Goal: Navigation & Orientation: Find specific page/section

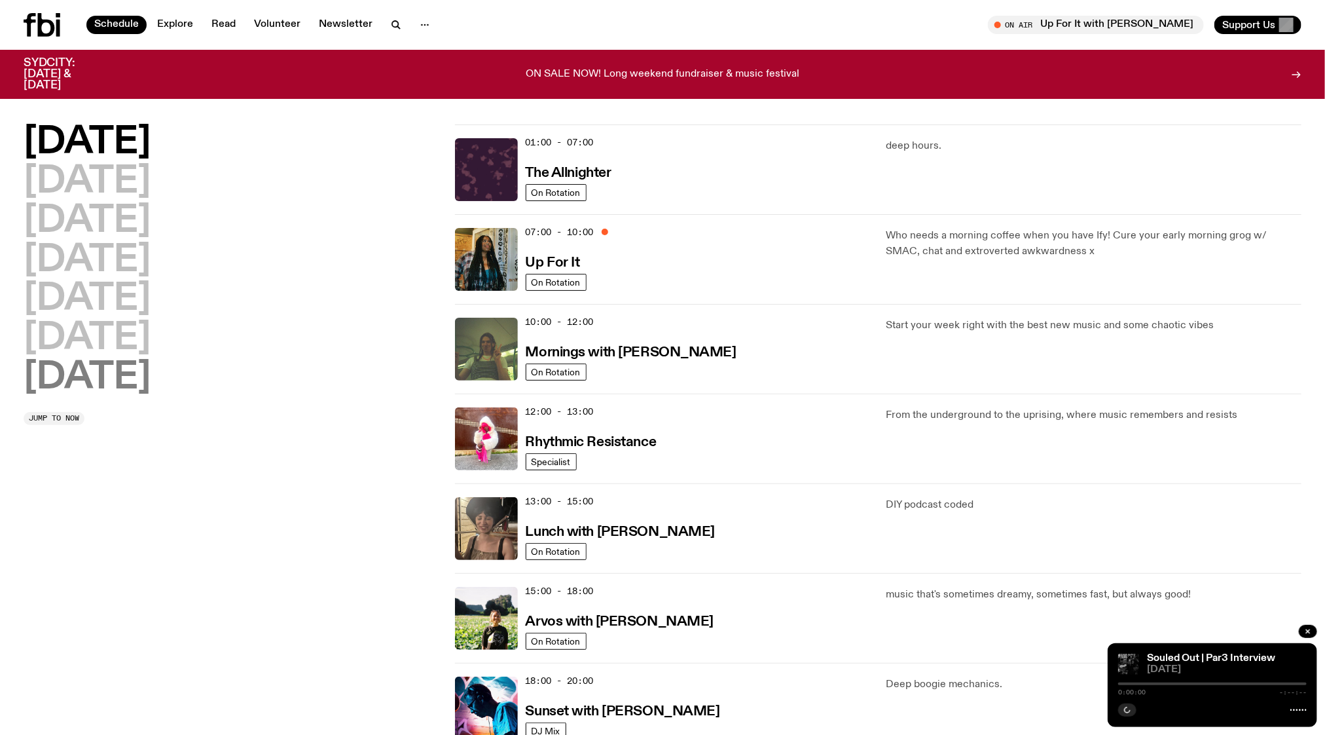
click at [99, 380] on h2 "[DATE]" at bounding box center [87, 378] width 127 height 37
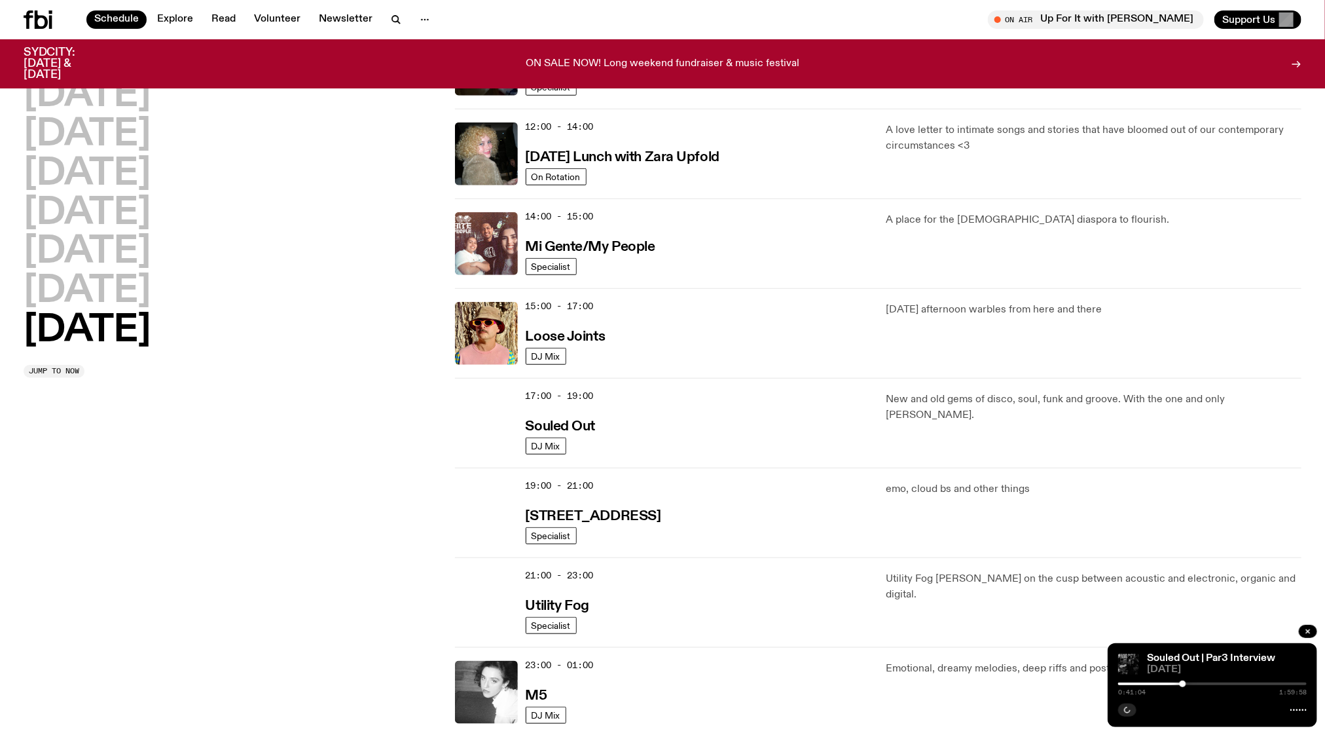
scroll to position [544, 0]
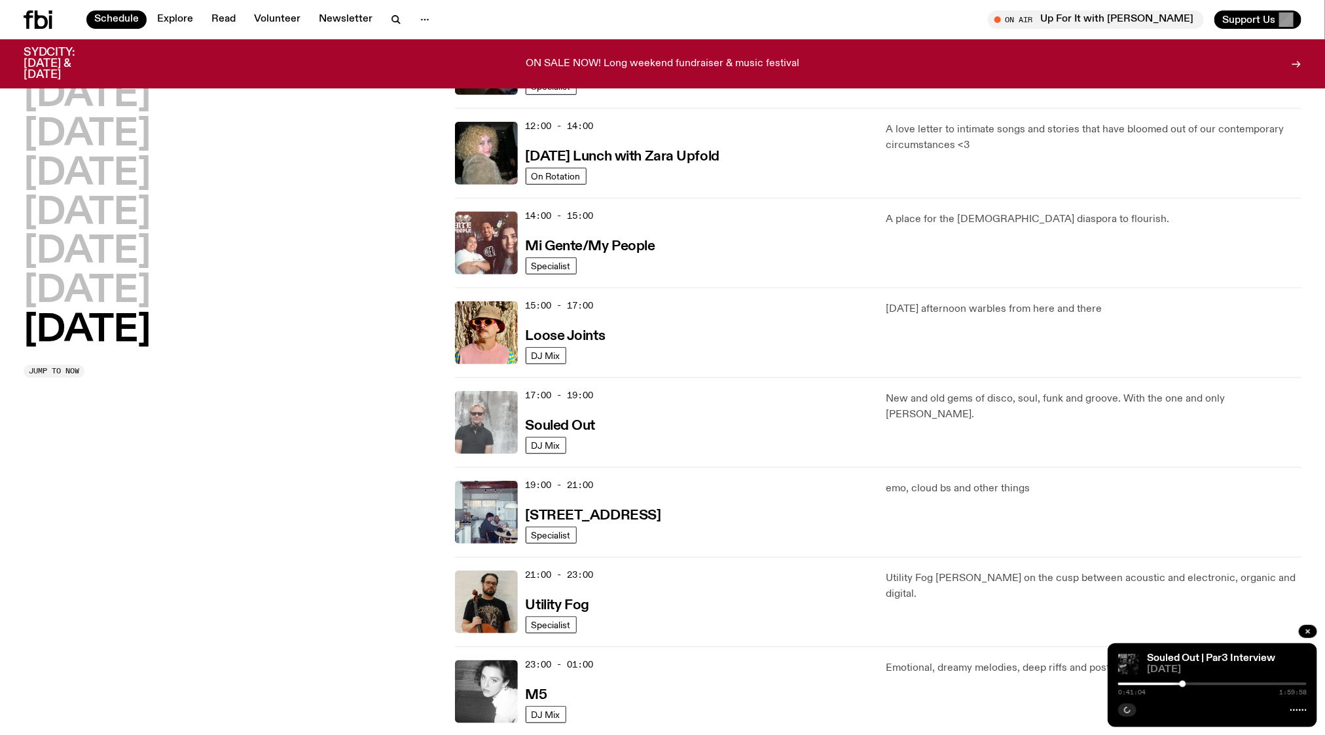
click at [498, 416] on img at bounding box center [486, 422] width 63 height 63
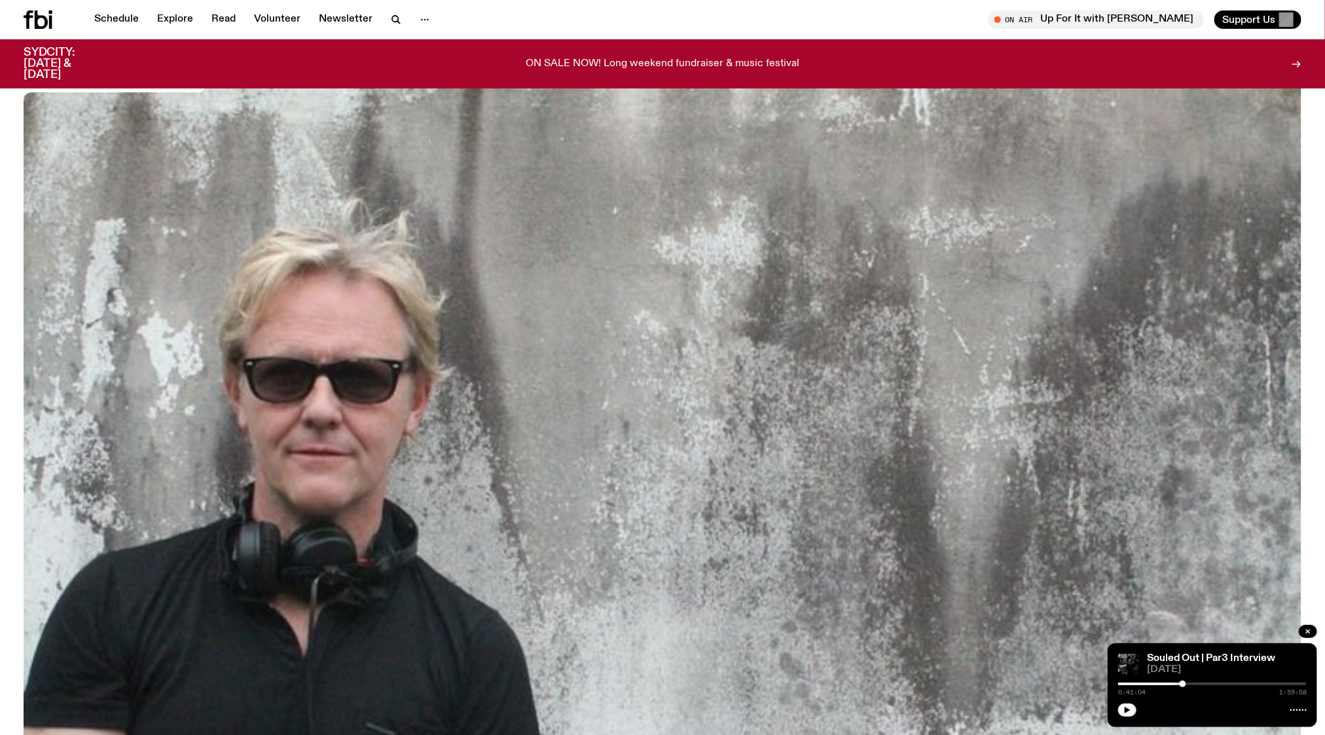
scroll to position [210, 0]
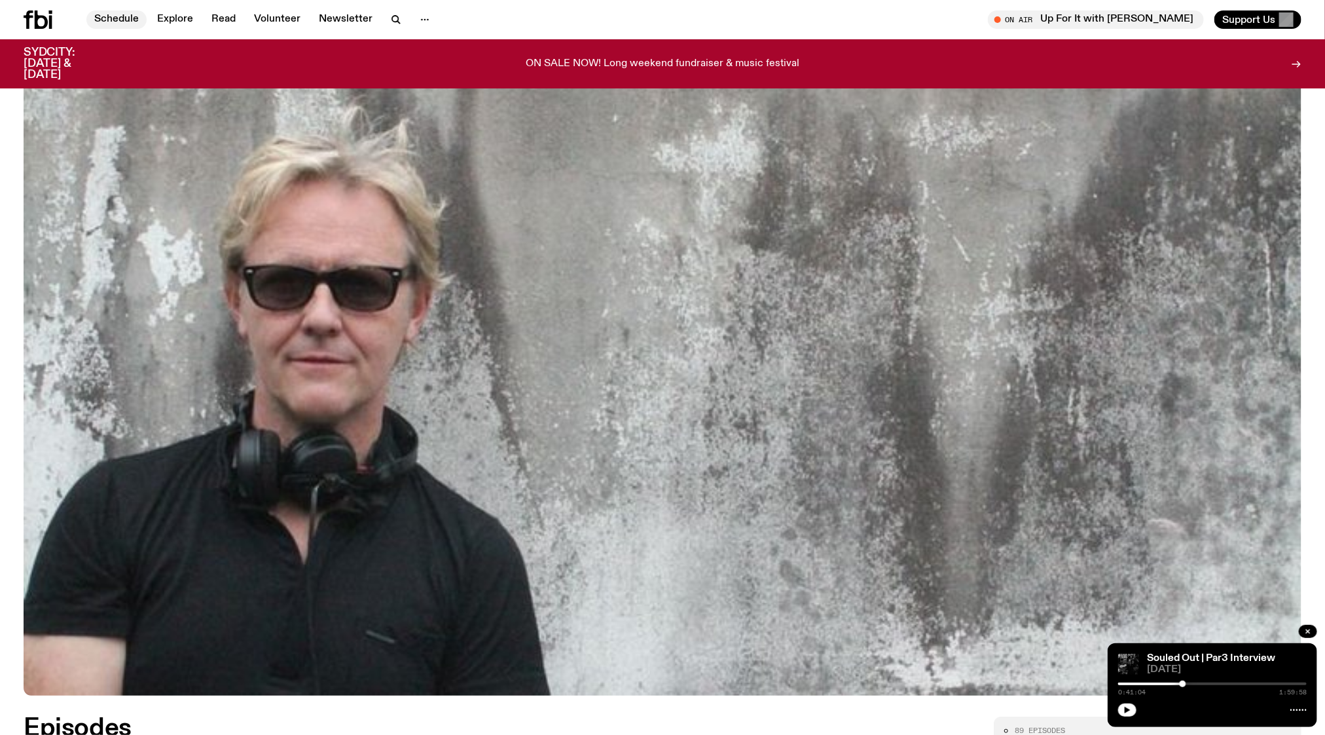
click at [102, 18] on link "Schedule" at bounding box center [116, 19] width 60 height 18
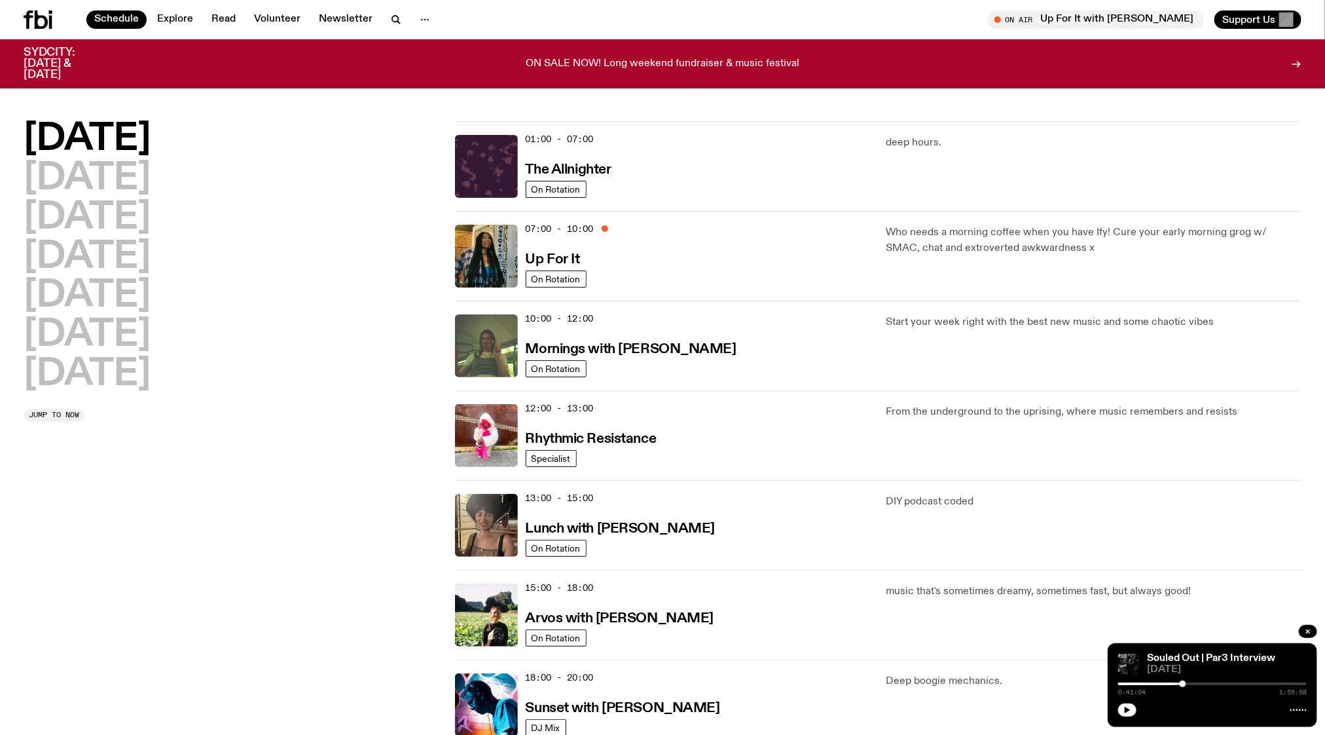
scroll to position [473, 0]
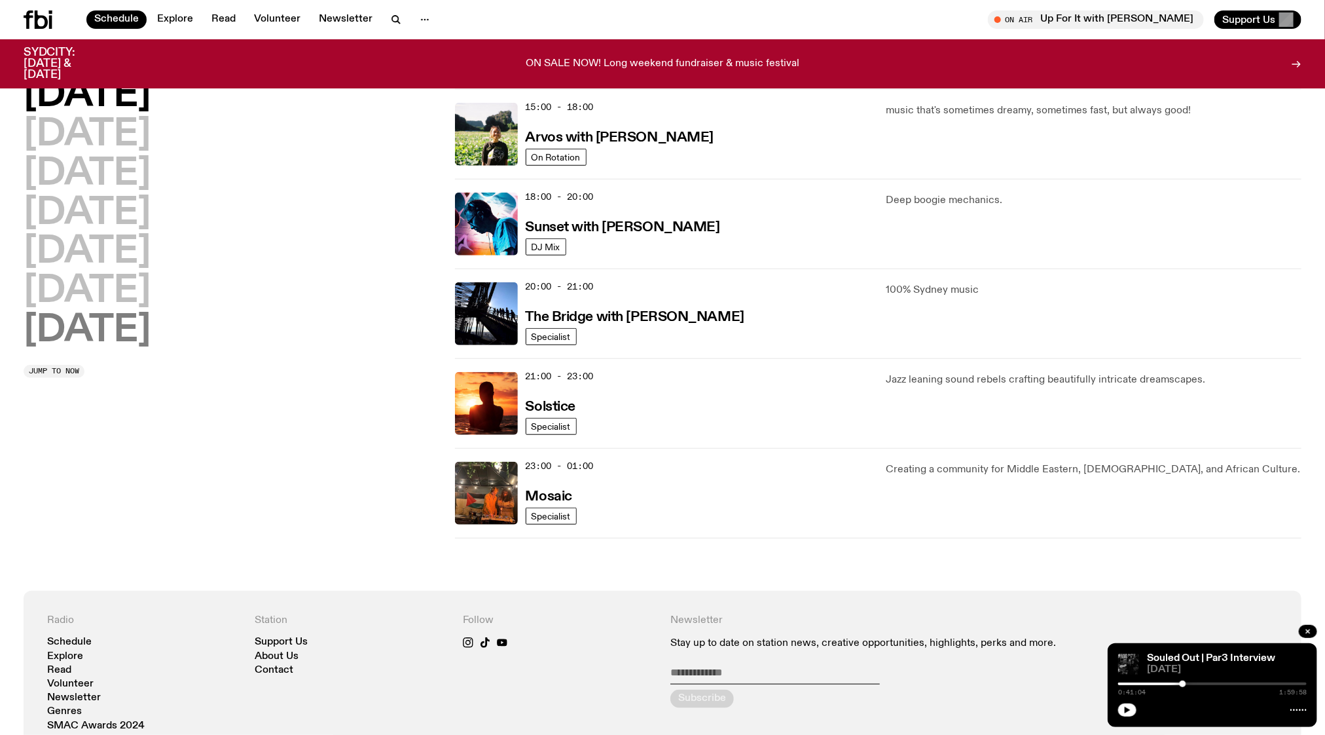
click at [107, 331] on h2 "[DATE]" at bounding box center [87, 330] width 127 height 37
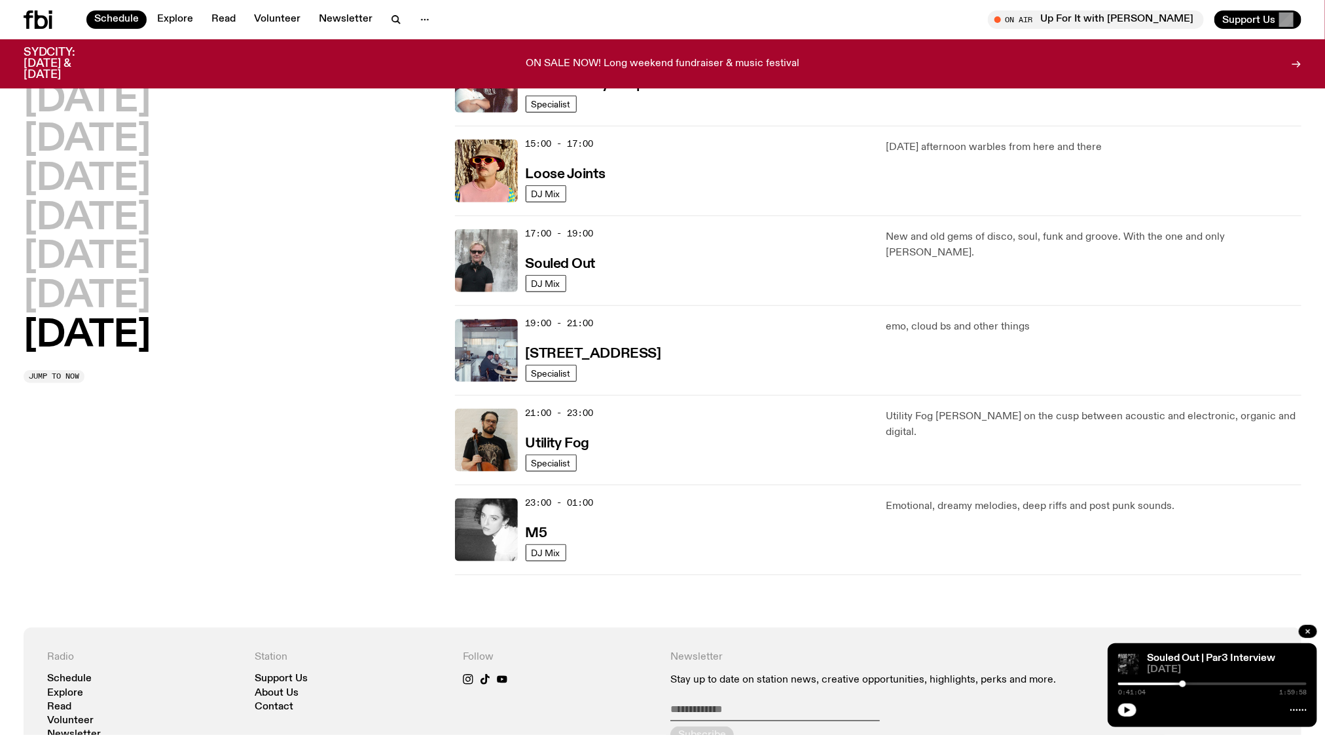
scroll to position [711, 0]
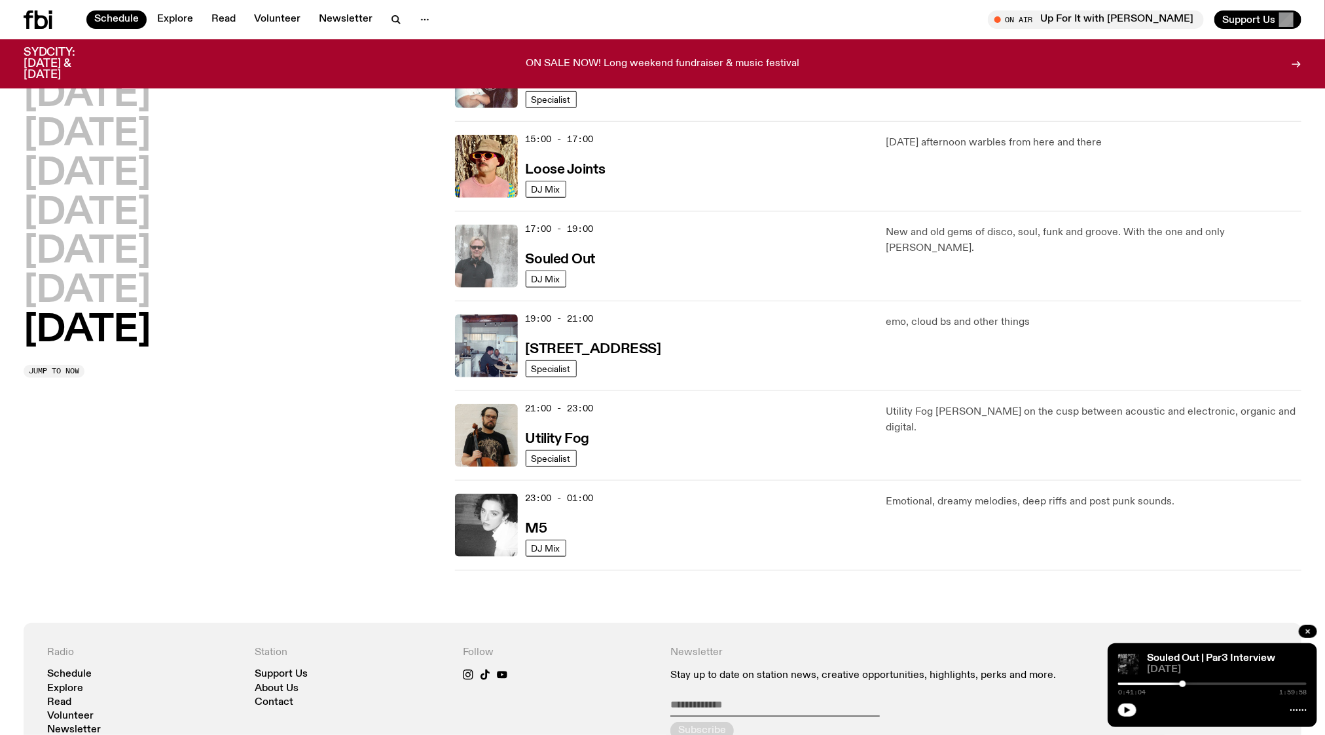
click at [492, 253] on img at bounding box center [486, 256] width 63 height 63
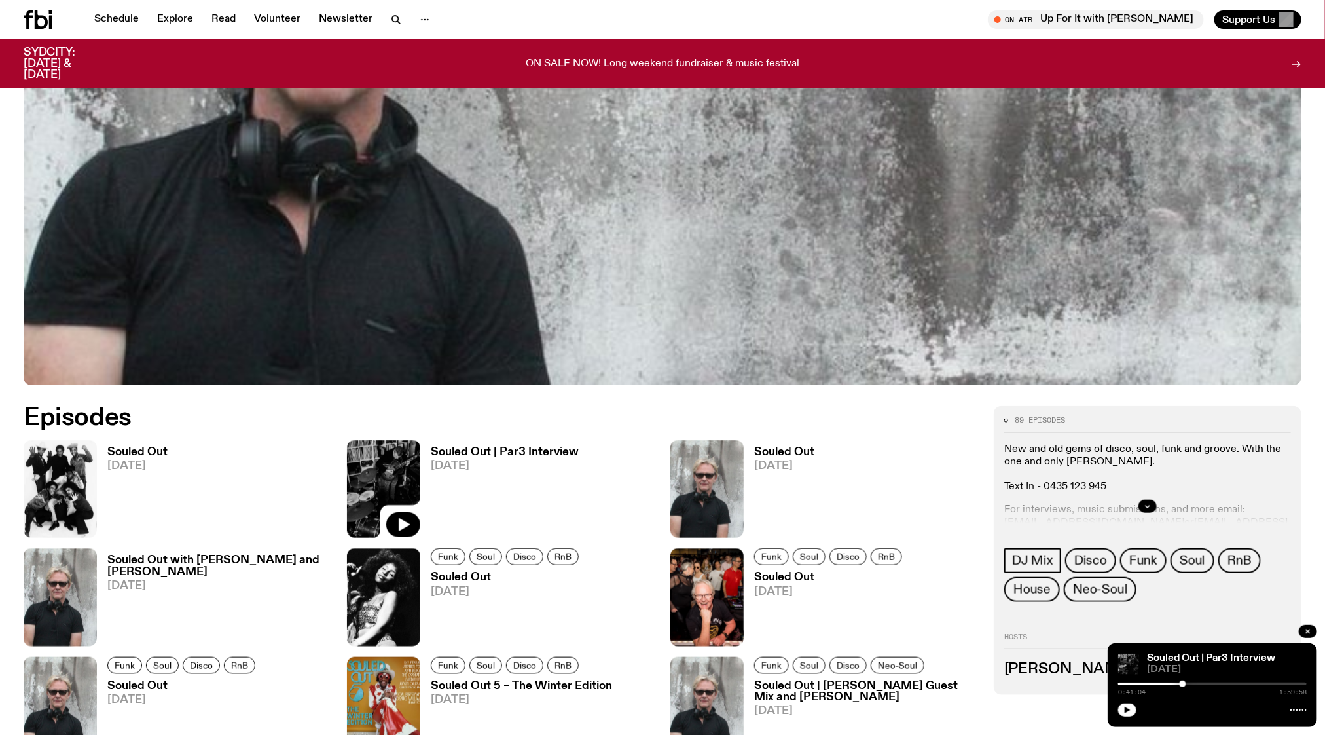
scroll to position [693, 0]
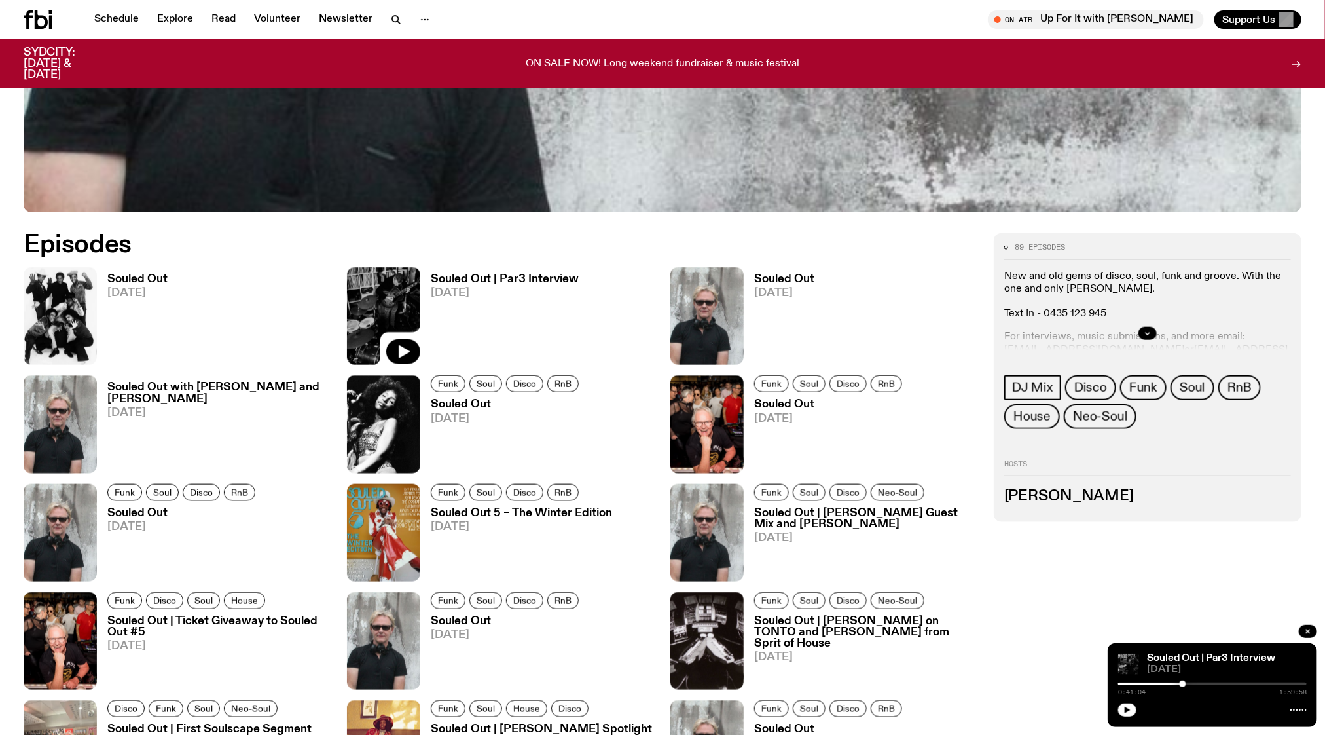
click at [143, 291] on span "[DATE]" at bounding box center [137, 292] width 60 height 11
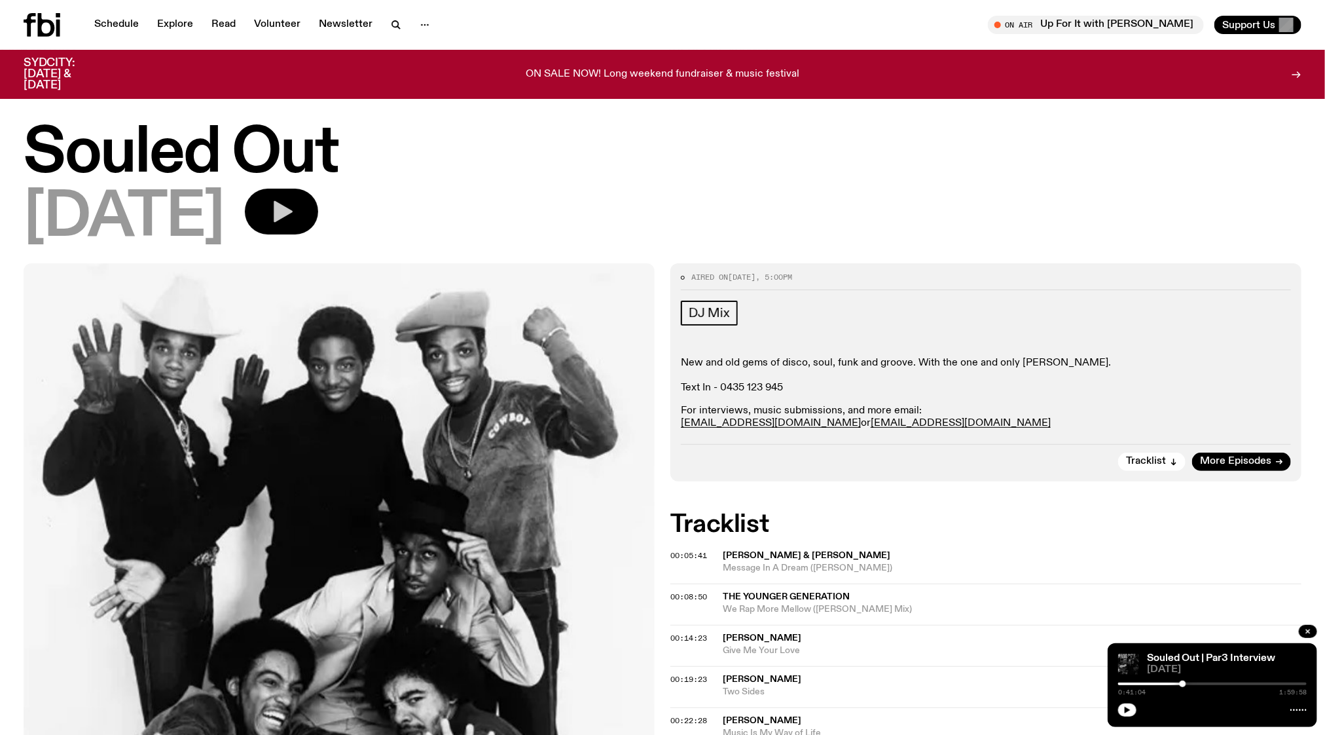
click at [293, 214] on icon "button" at bounding box center [283, 212] width 19 height 22
